Goal: Find specific page/section: Find specific page/section

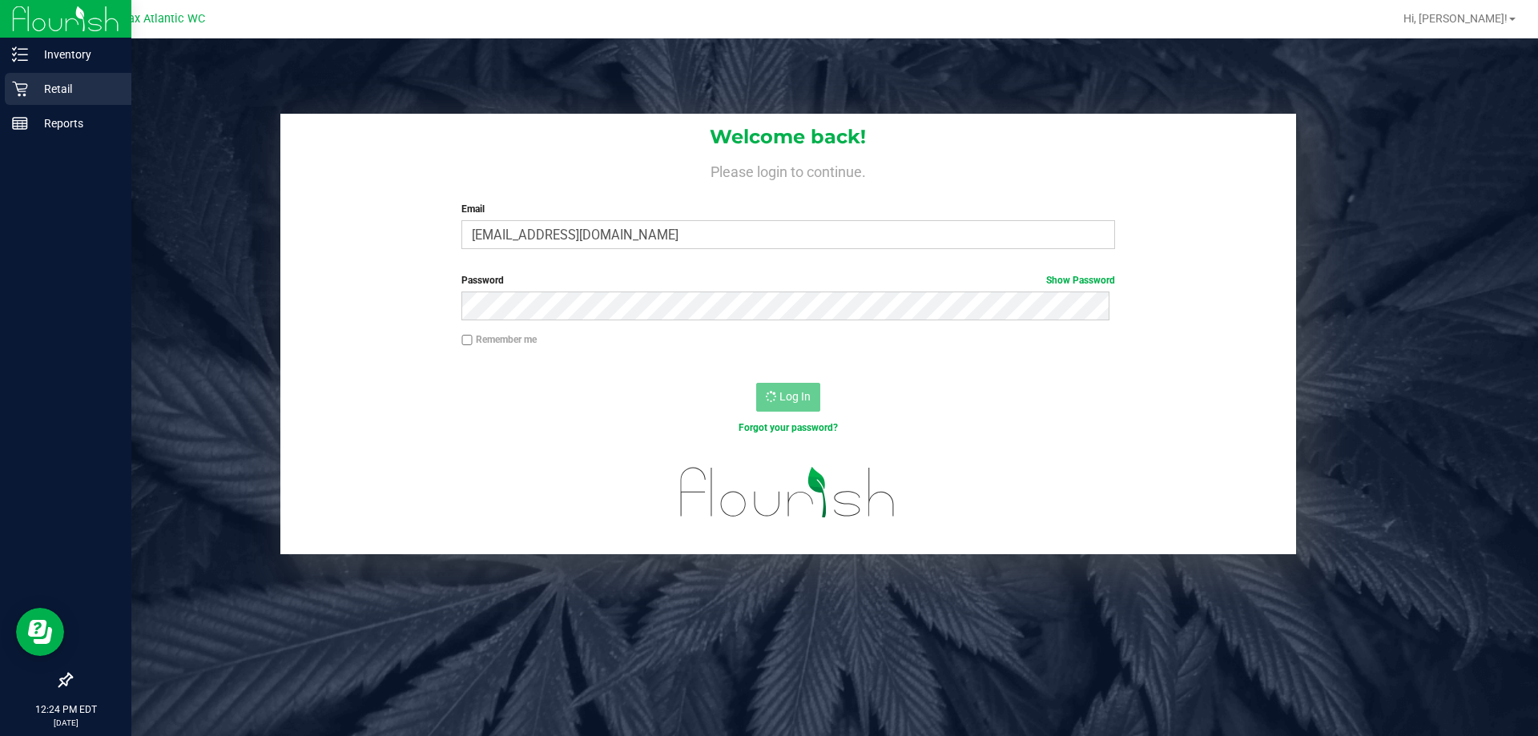
click at [19, 86] on icon at bounding box center [20, 89] width 16 height 16
click at [61, 52] on p "Inventory" at bounding box center [76, 54] width 96 height 19
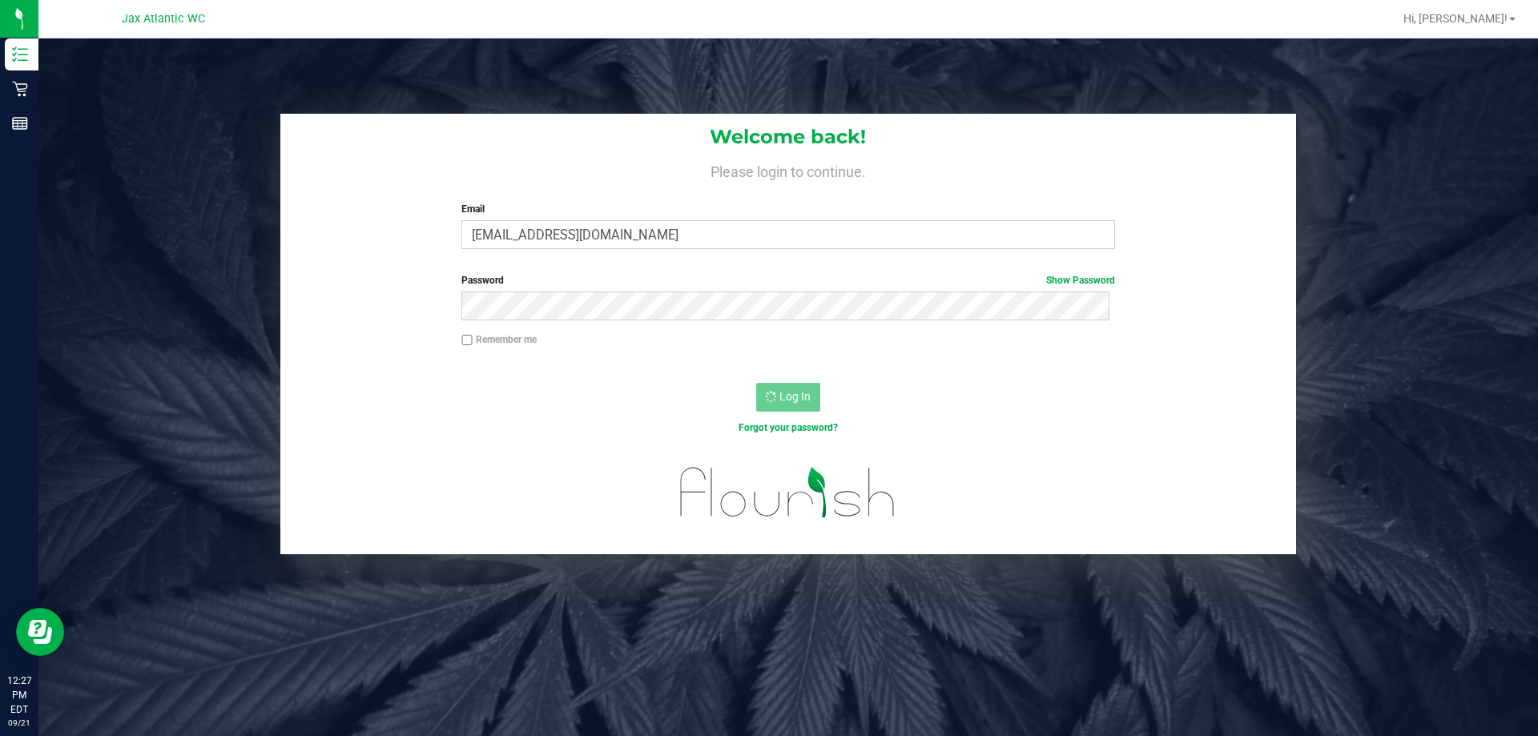
click at [423, 61] on div "Welcome back! Please login to continue. Email [EMAIL_ADDRESS][DOMAIN_NAME] Requ…" at bounding box center [787, 406] width 1499 height 736
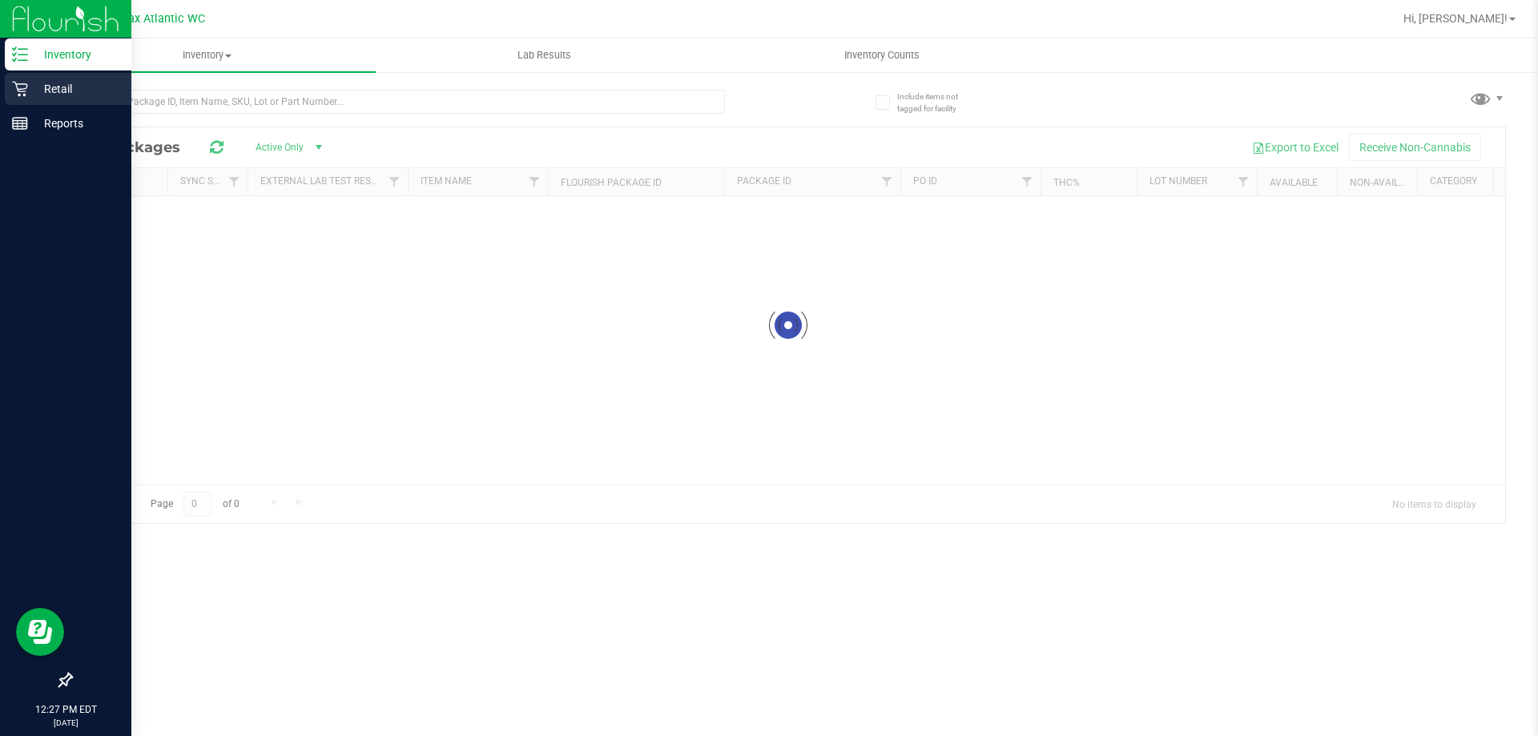
click at [26, 86] on icon at bounding box center [20, 89] width 16 height 16
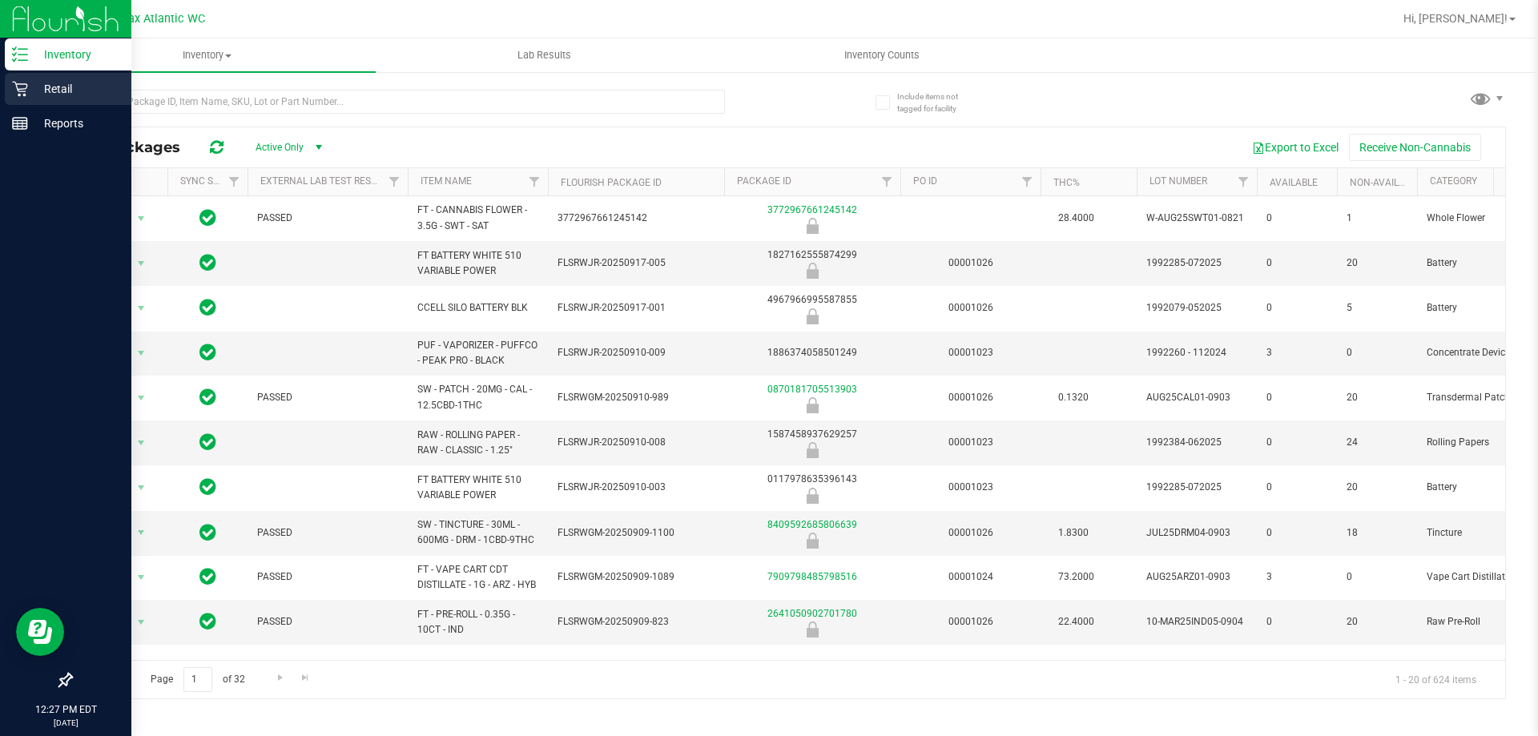
click at [43, 90] on p "Retail" at bounding box center [76, 88] width 96 height 19
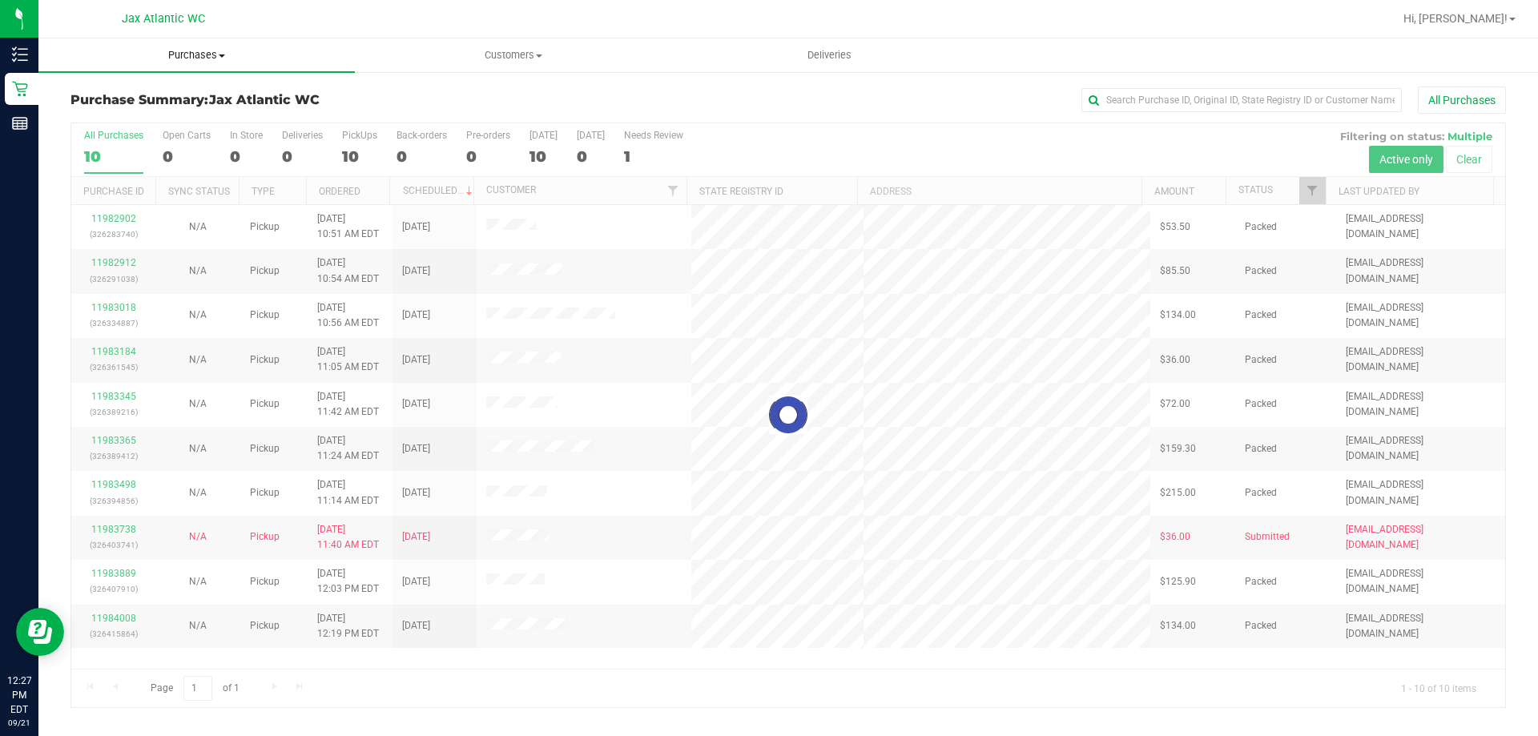
click at [172, 62] on span "Purchases" at bounding box center [196, 55] width 316 height 14
click at [99, 123] on li "Fulfillment" at bounding box center [196, 116] width 316 height 19
